Goal: Check status

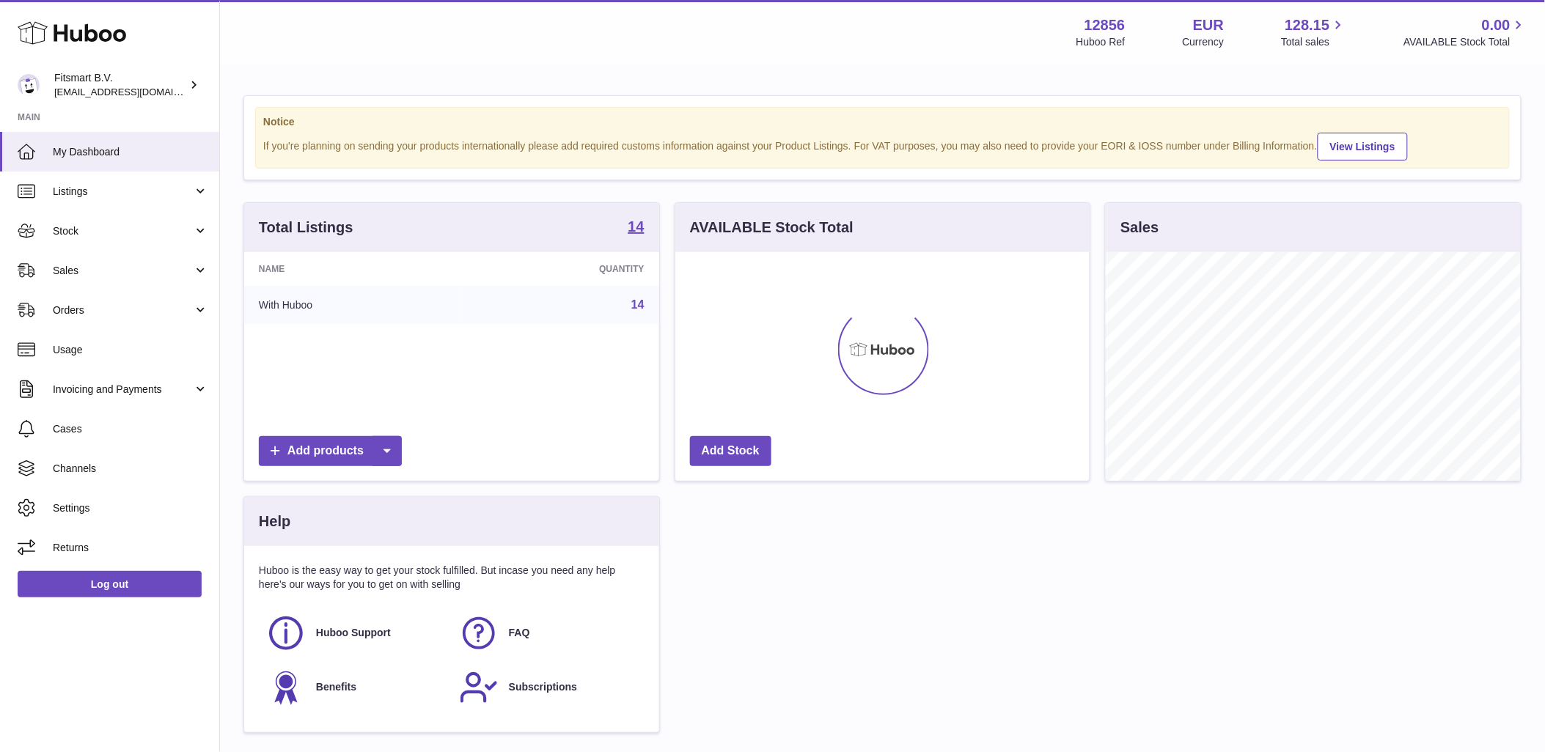
scroll to position [229, 414]
click at [136, 279] on link "Sales" at bounding box center [109, 271] width 219 height 40
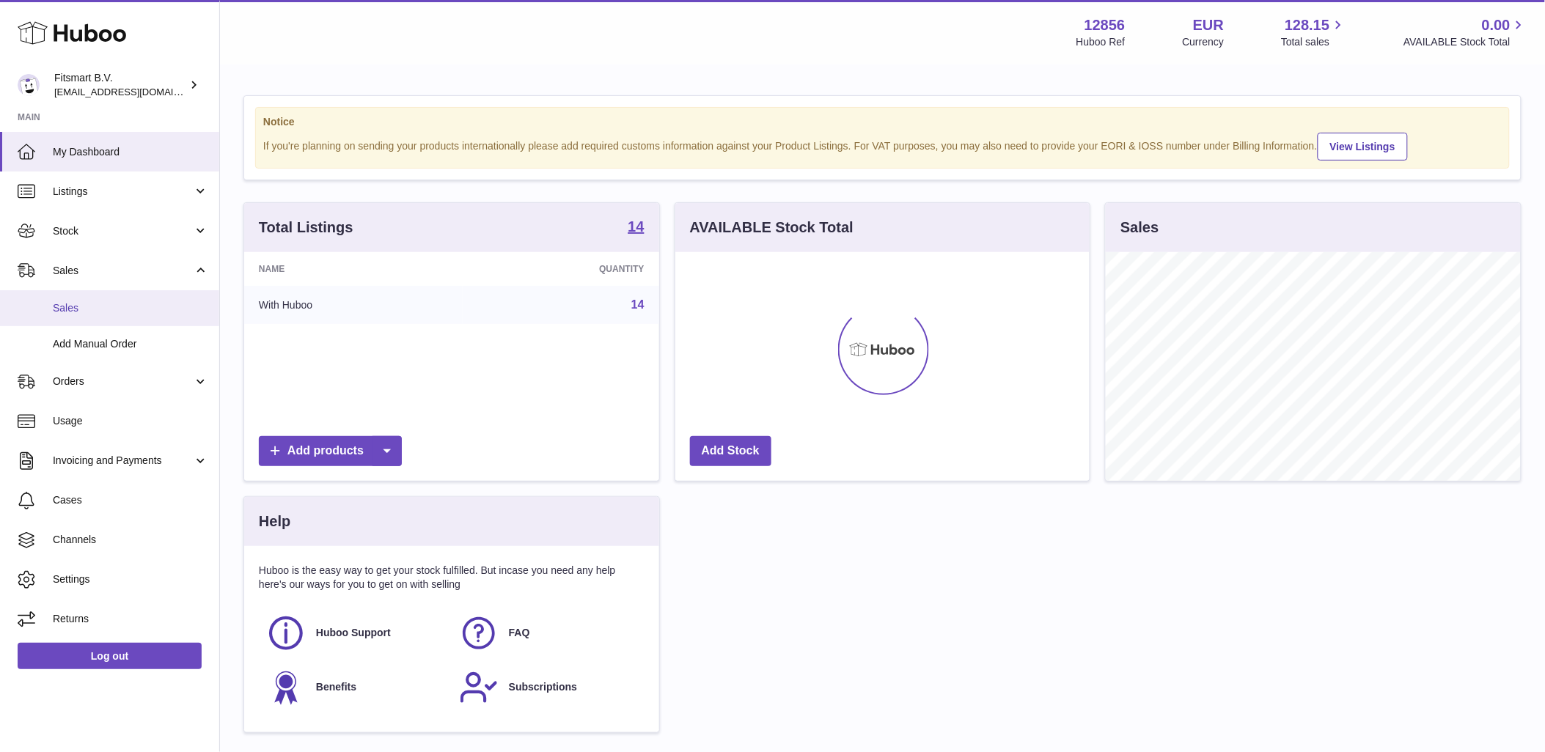
click at [134, 312] on span "Sales" at bounding box center [130, 308] width 155 height 14
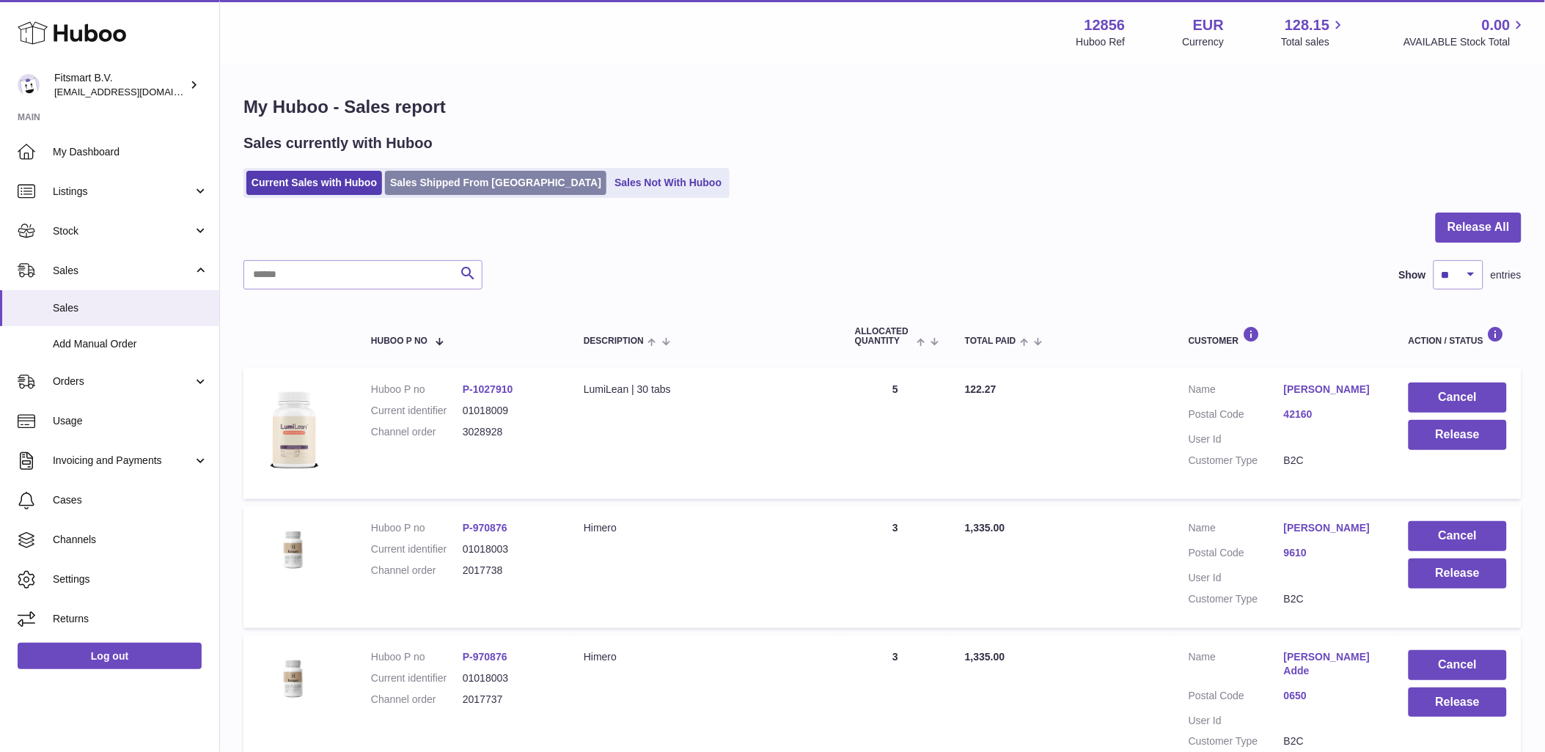
click at [463, 185] on link "Sales Shipped From [GEOGRAPHIC_DATA]" at bounding box center [495, 183] width 221 height 24
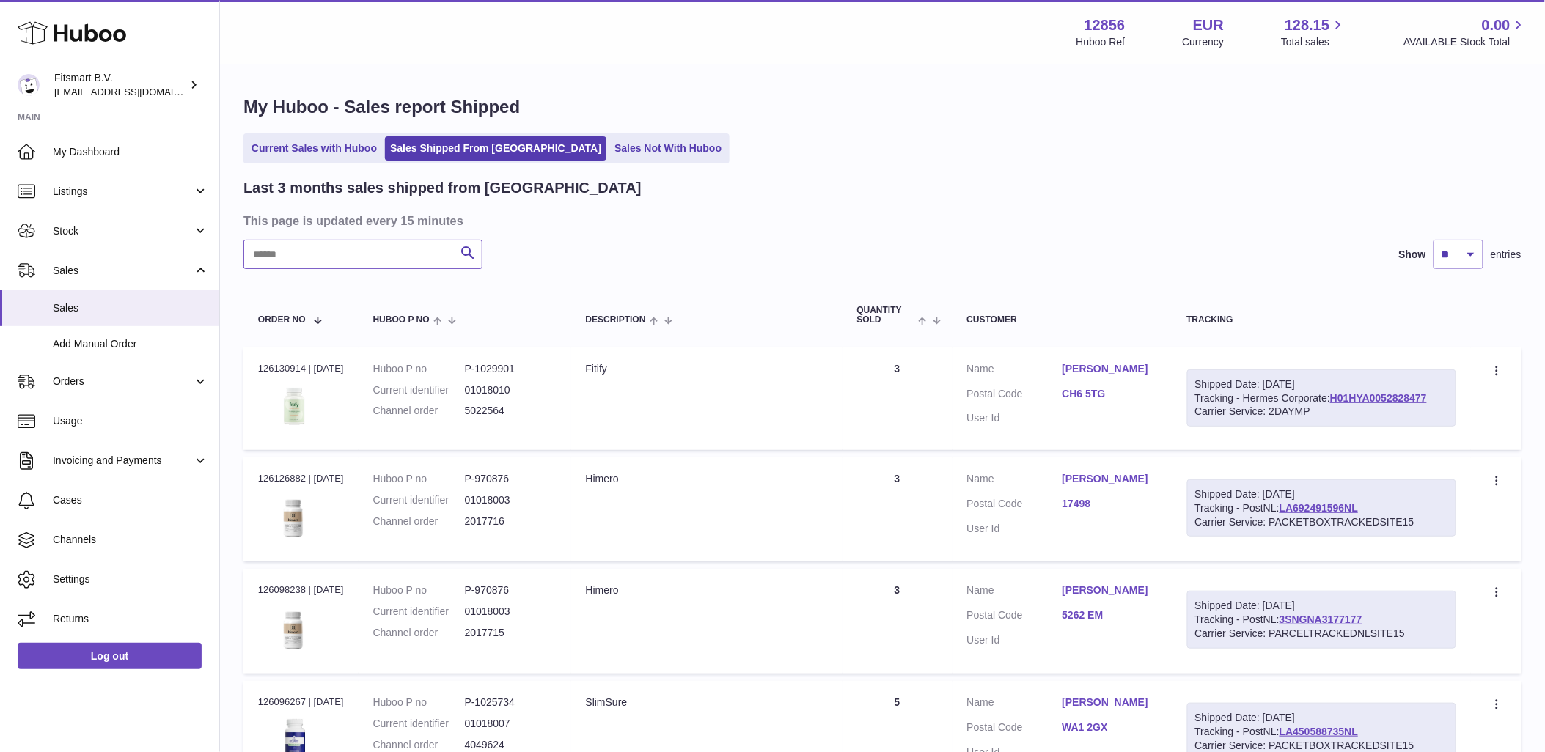
click at [438, 259] on input "text" at bounding box center [362, 254] width 239 height 29
